Goal: Ask a question

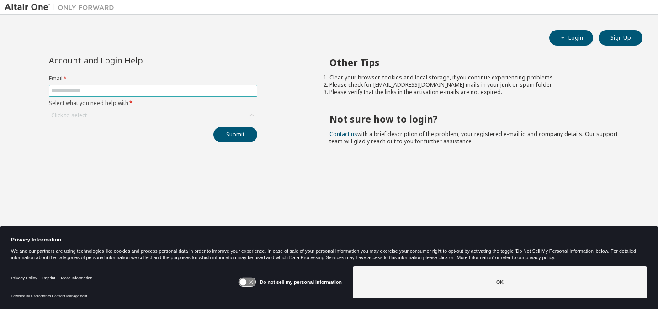
click at [186, 88] on input "text" at bounding box center [153, 90] width 204 height 7
type input "**********"
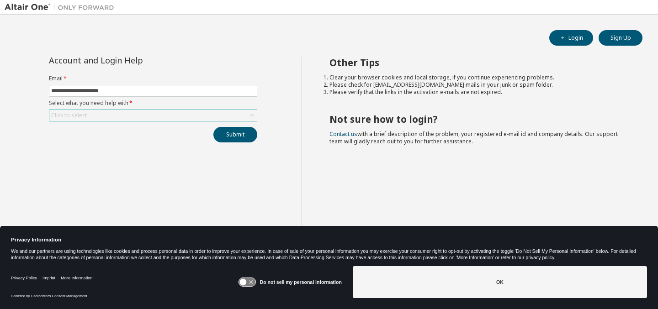
click at [174, 113] on div "Click to select" at bounding box center [153, 115] width 208 height 11
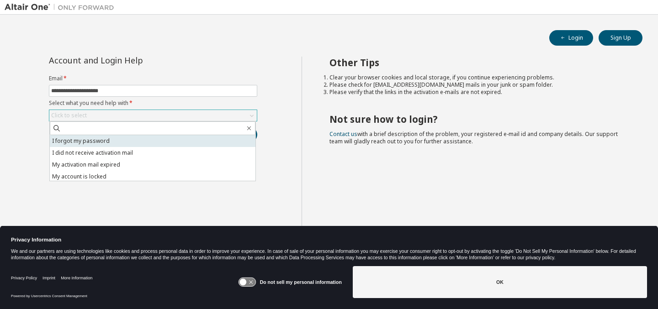
click at [164, 139] on li "I forgot my password" at bounding box center [153, 141] width 206 height 12
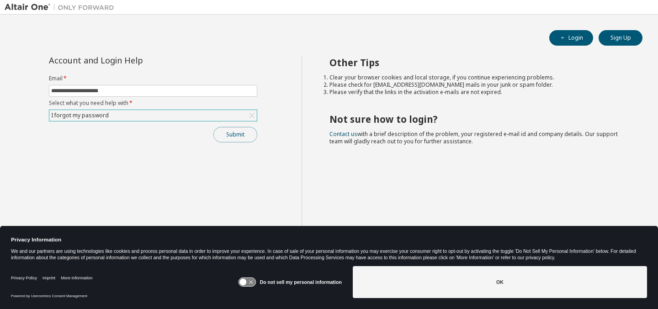
click at [221, 136] on button "Submit" at bounding box center [235, 135] width 44 height 16
click at [241, 135] on button "Submit" at bounding box center [235, 135] width 44 height 16
click at [249, 133] on button "Submit" at bounding box center [235, 135] width 44 height 16
